Goal: Communication & Community: Answer question/provide support

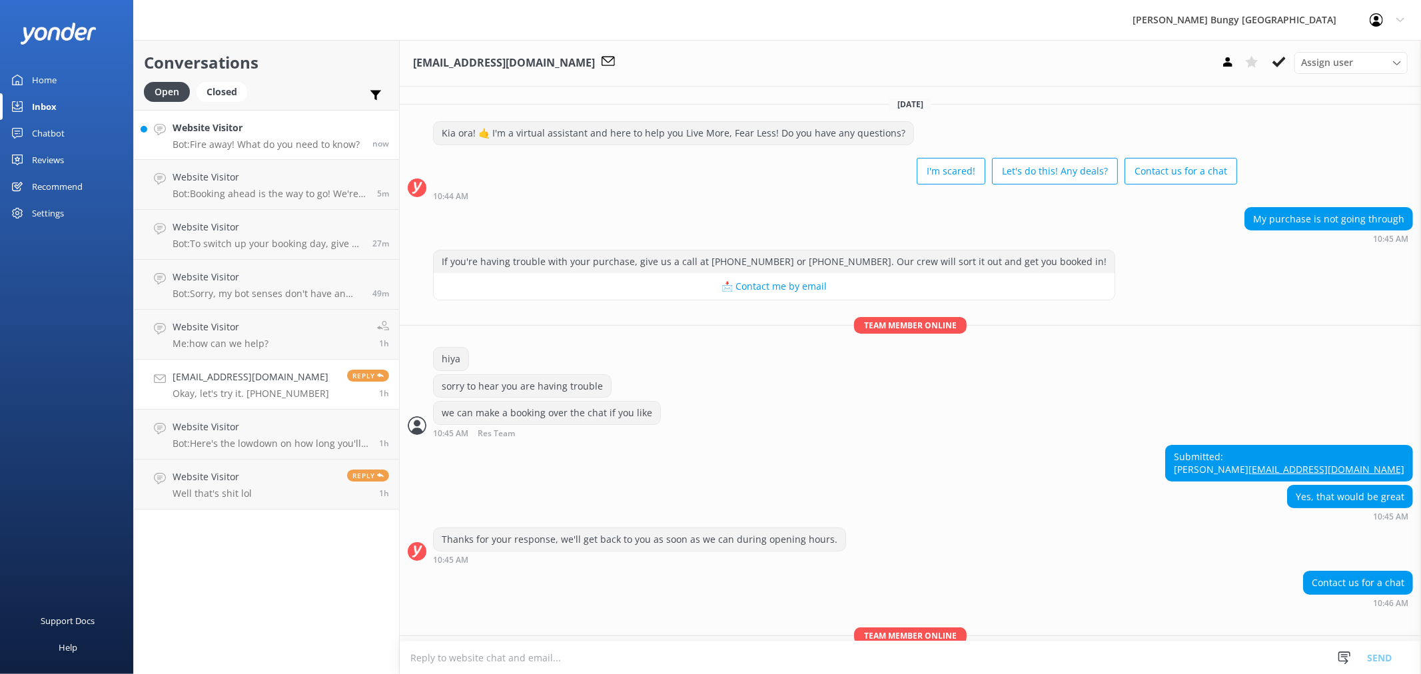
drag, startPoint x: 0, startPoint y: 0, endPoint x: 258, endPoint y: 148, distance: 297.7
click at [258, 148] on p "Bot: Fire away! What do you need to know?" at bounding box center [266, 145] width 187 height 12
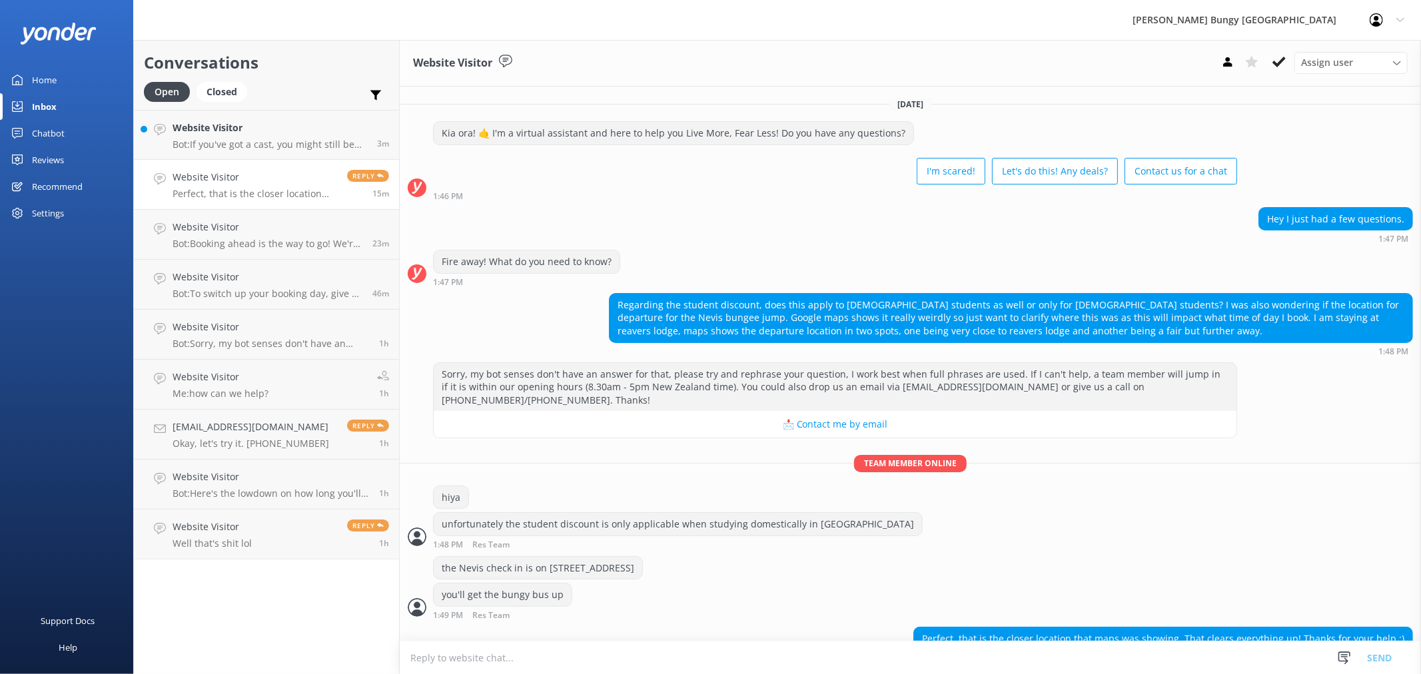
scroll to position [16, 0]
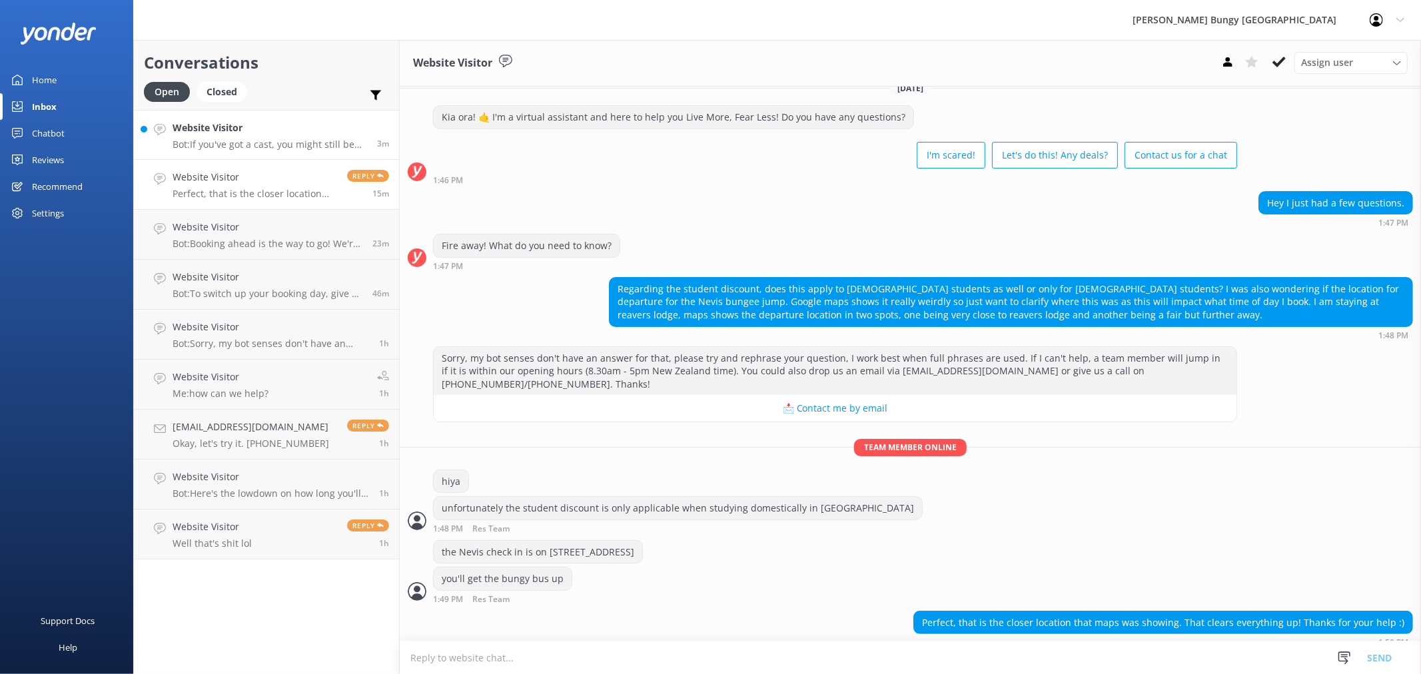
click at [256, 143] on p "Bot: If you've got a cast, you might still be able to jump depending on the loc…" at bounding box center [270, 145] width 194 height 12
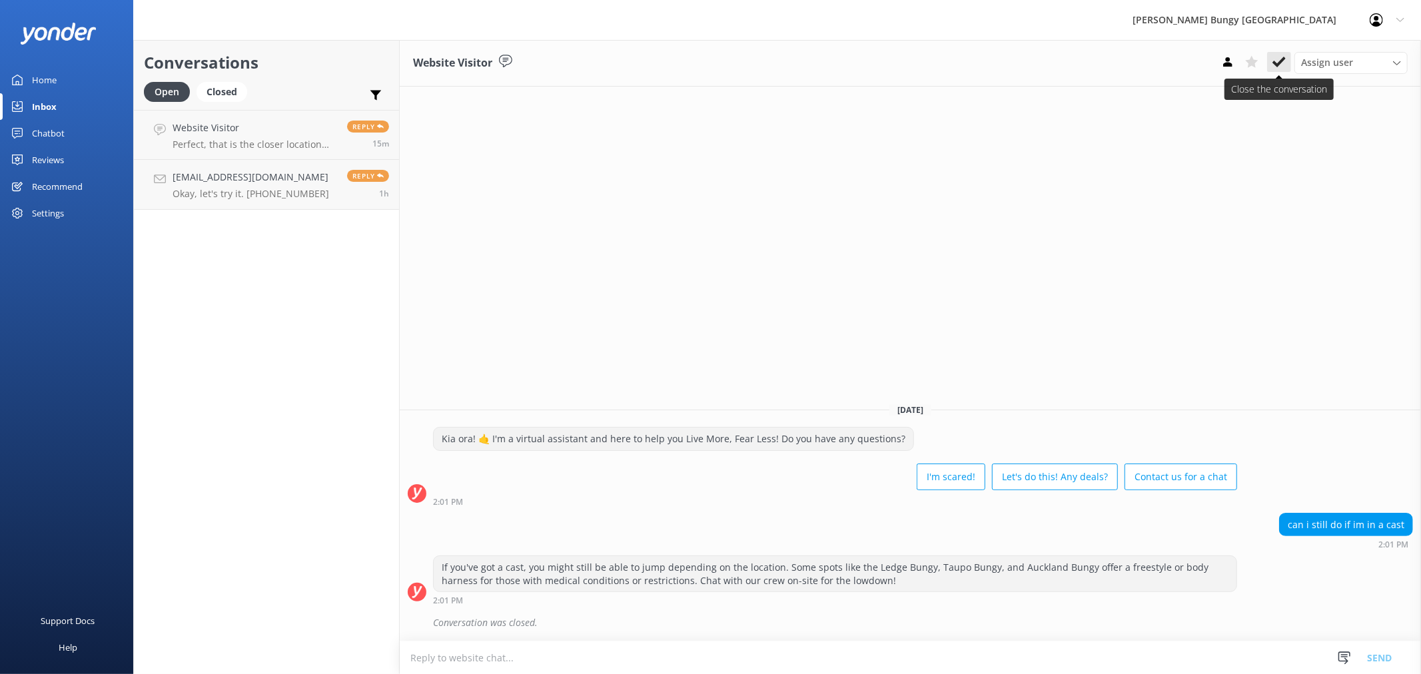
click at [1280, 64] on icon at bounding box center [1278, 61] width 13 height 13
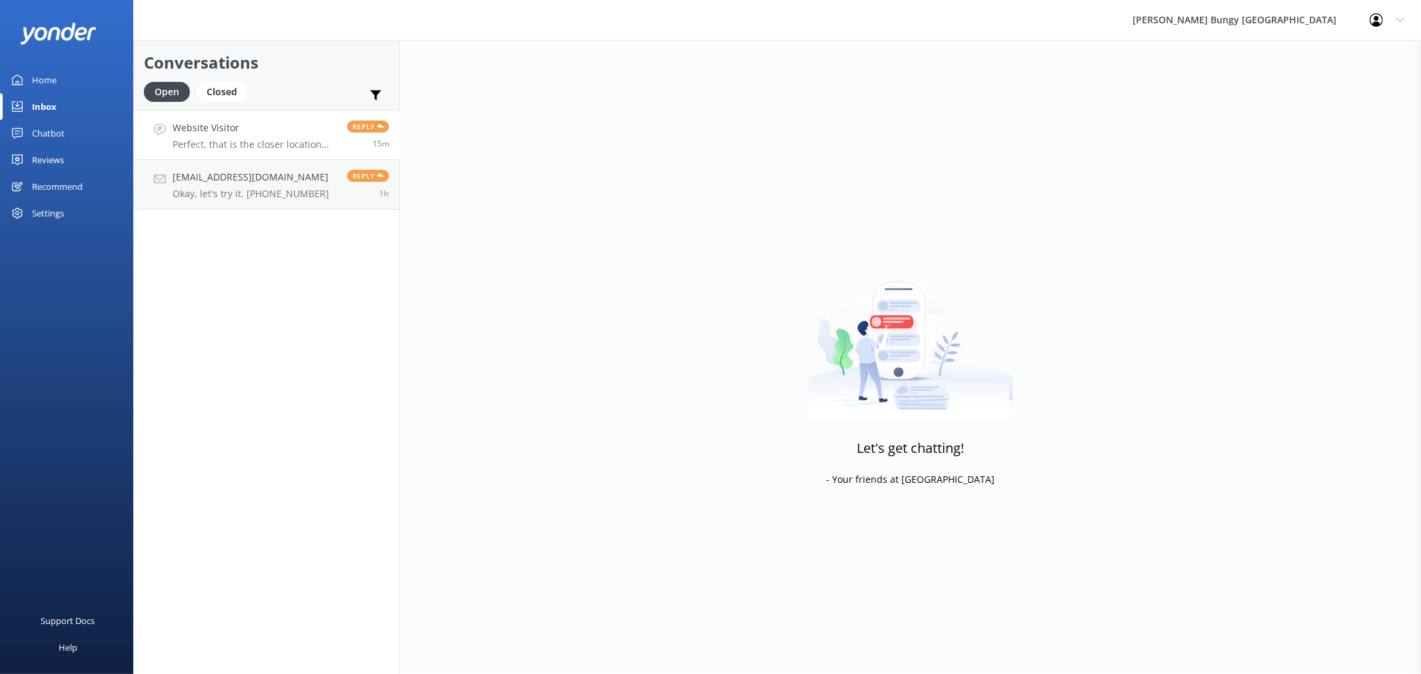
click at [268, 142] on p "Perfect, that is the closer location that maps was showing. That clears everyth…" at bounding box center [255, 145] width 165 height 12
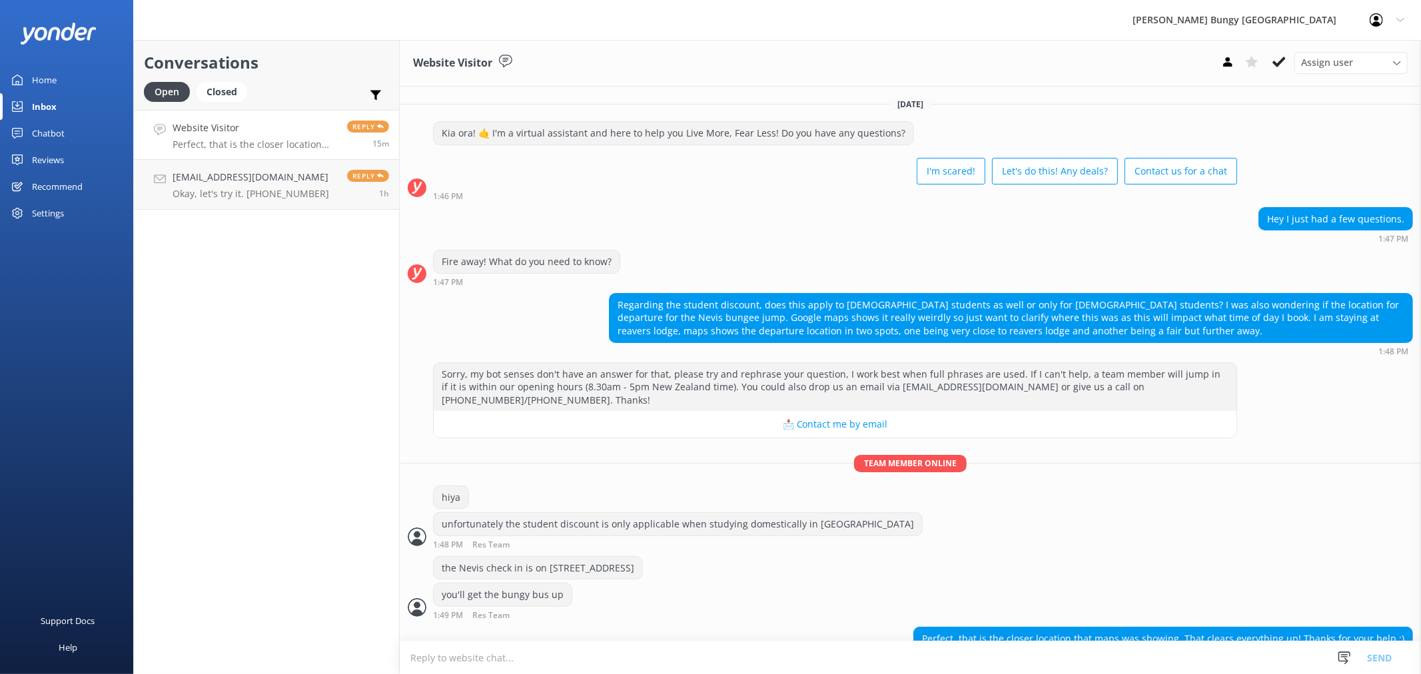
scroll to position [16, 0]
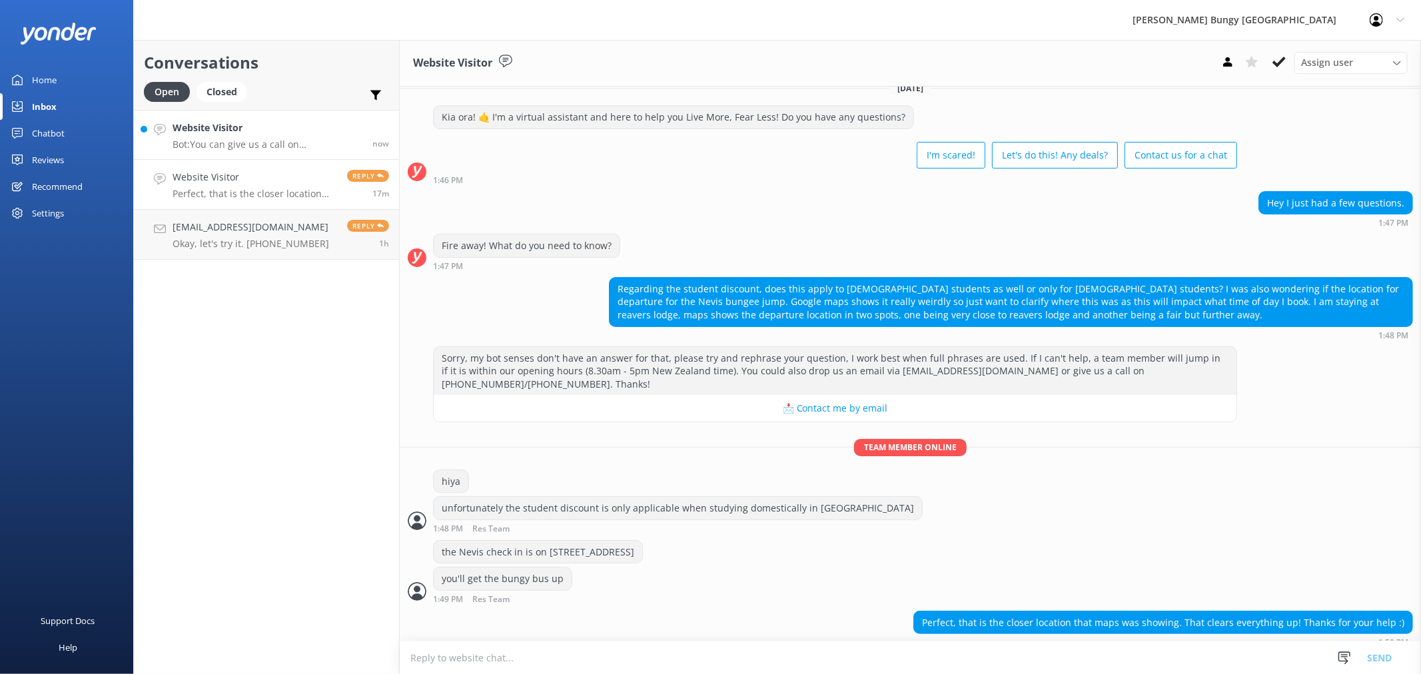
click at [292, 139] on p "Bot: You can give us a call on [PHONE_NUMBER] or [PHONE_NUMBER] to chat with a …" at bounding box center [268, 145] width 190 height 12
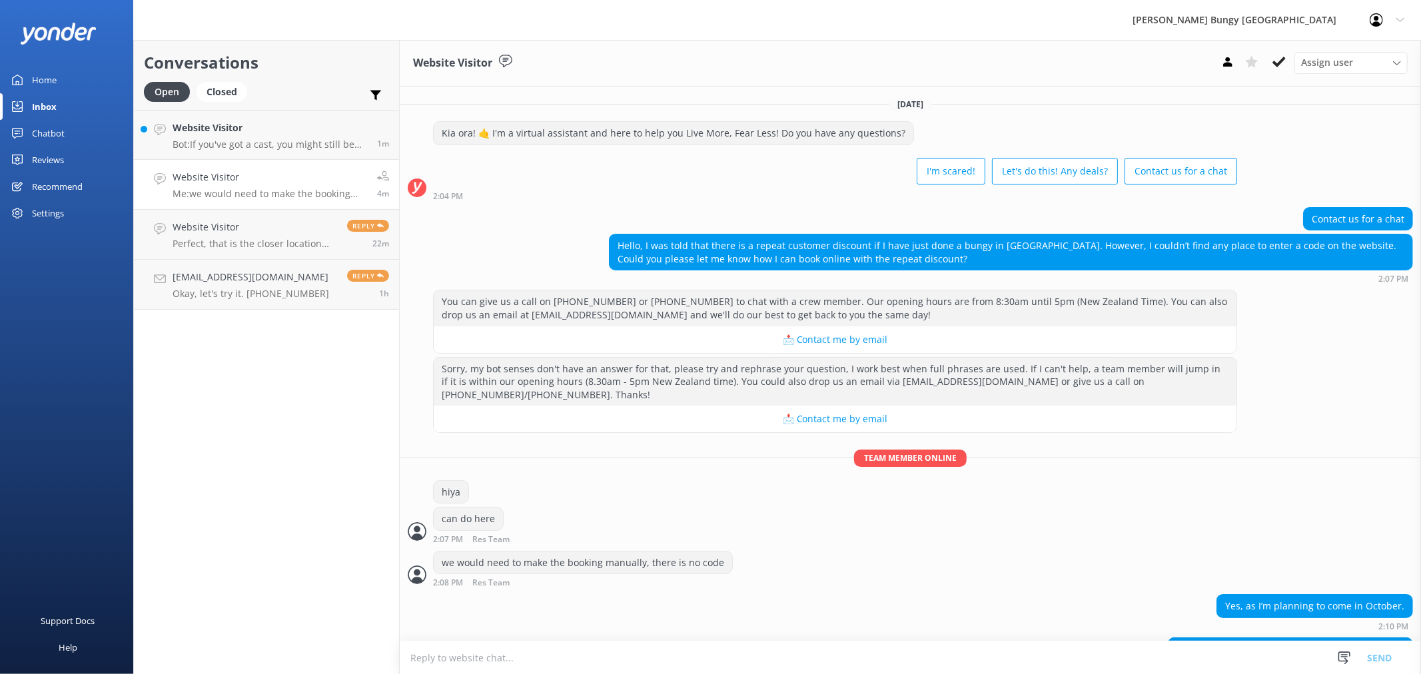
scroll to position [27, 0]
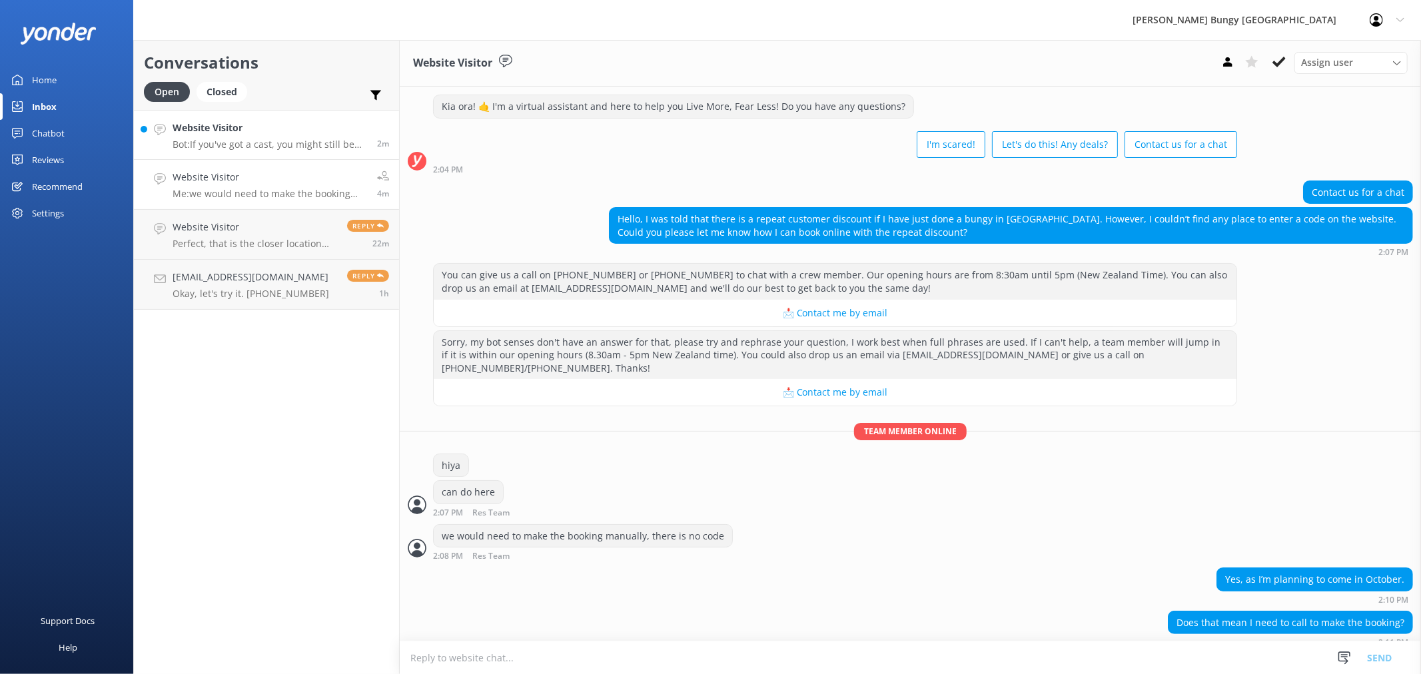
click at [308, 145] on p "Bot: If you've got a cast, you might still be able to jump depending on the loc…" at bounding box center [270, 145] width 194 height 12
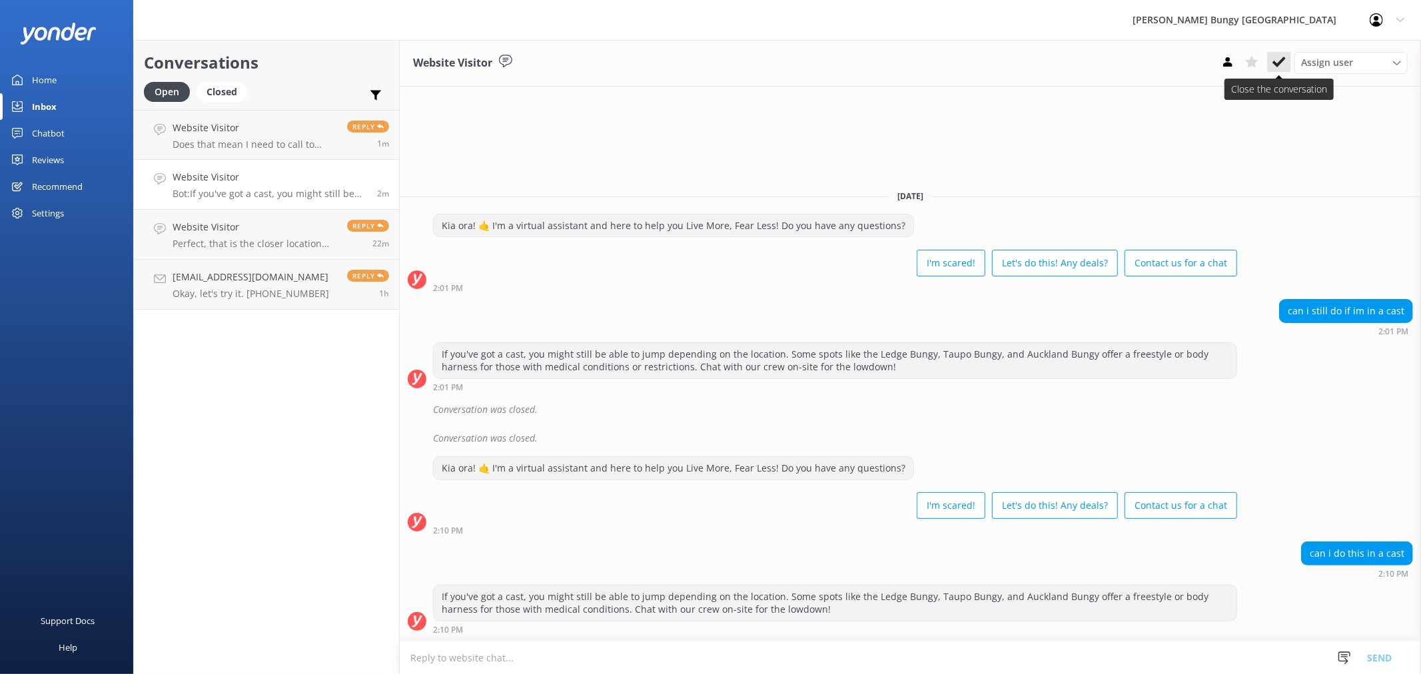
click at [1279, 63] on use at bounding box center [1278, 62] width 13 height 11
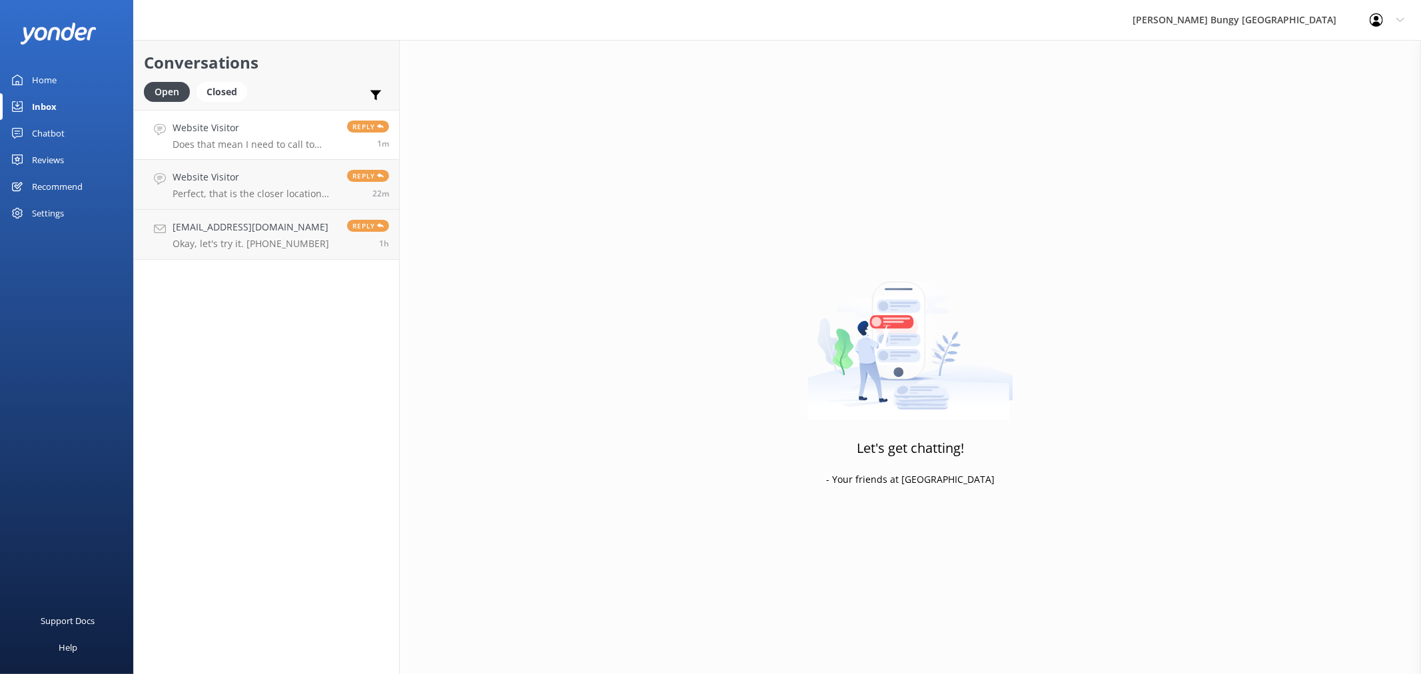
click at [294, 152] on link "Website Visitor Does that mean I need to call to make the booking? Reply 1m" at bounding box center [266, 135] width 265 height 50
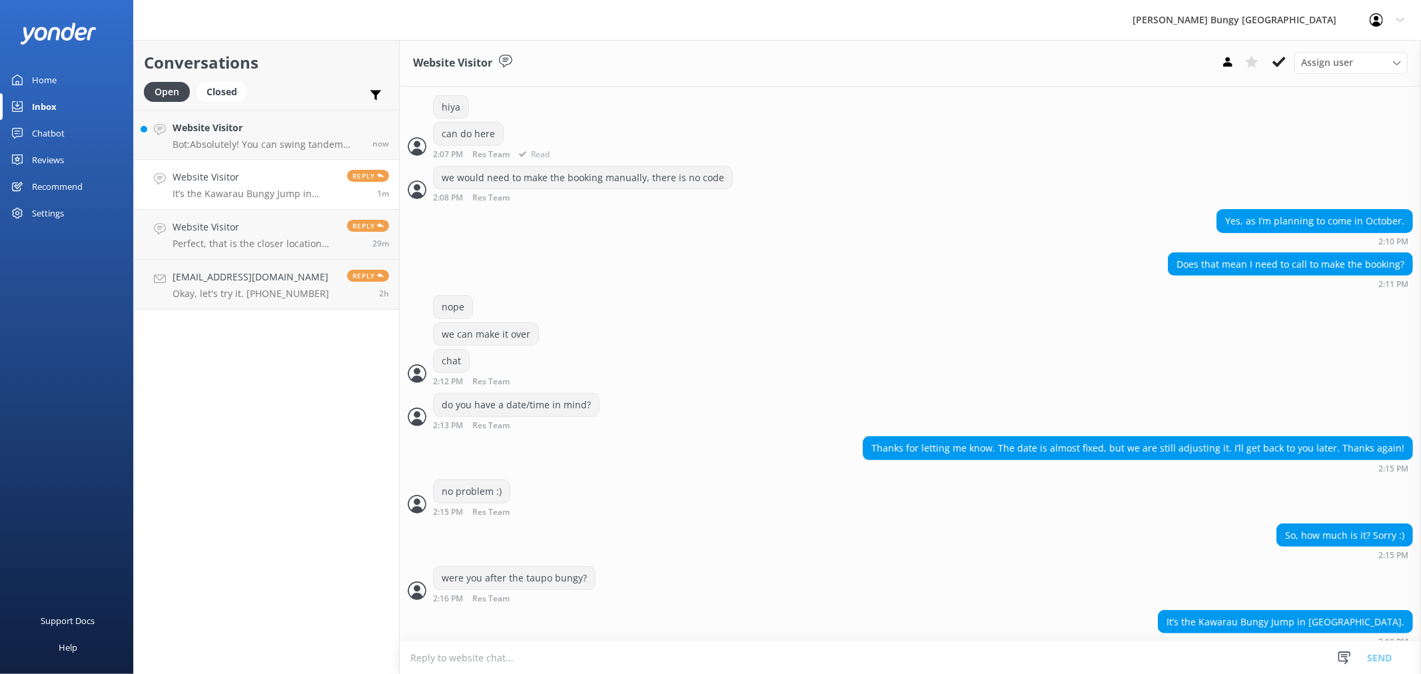
scroll to position [429, 0]
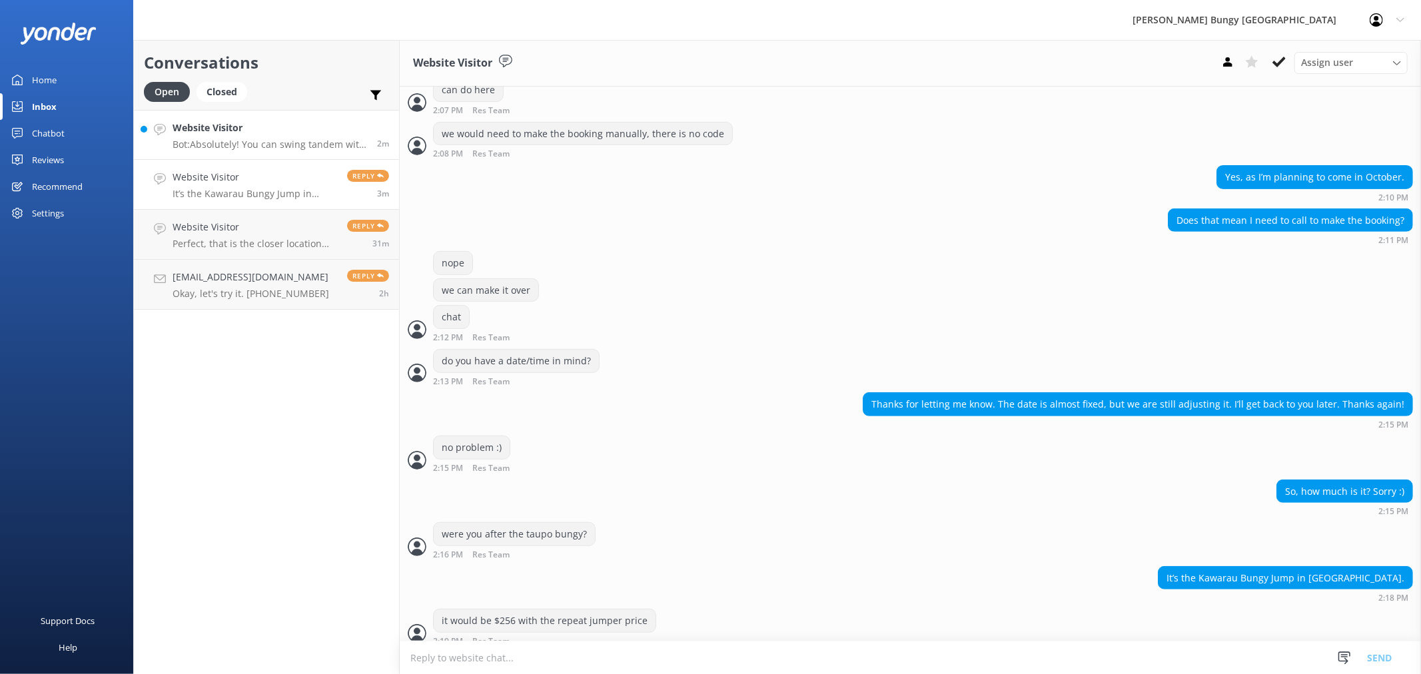
click at [322, 134] on h4 "Website Visitor" at bounding box center [270, 128] width 194 height 15
